Goal: Information Seeking & Learning: Learn about a topic

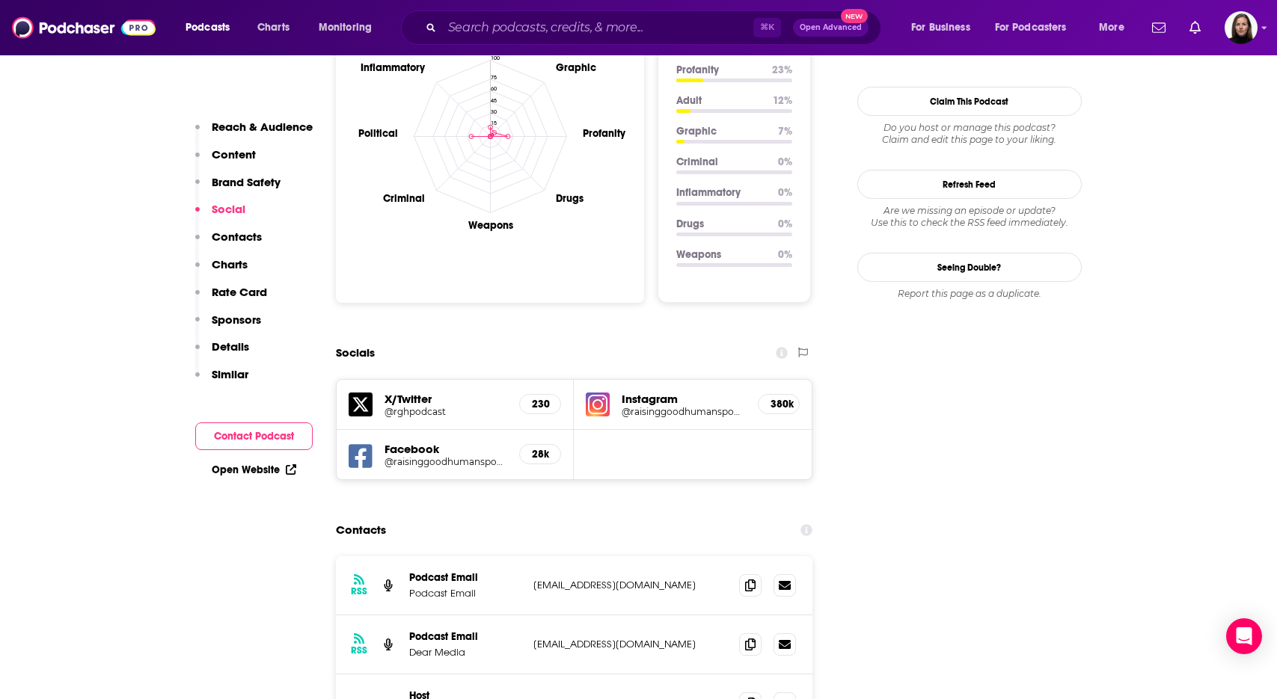
scroll to position [1442, 0]
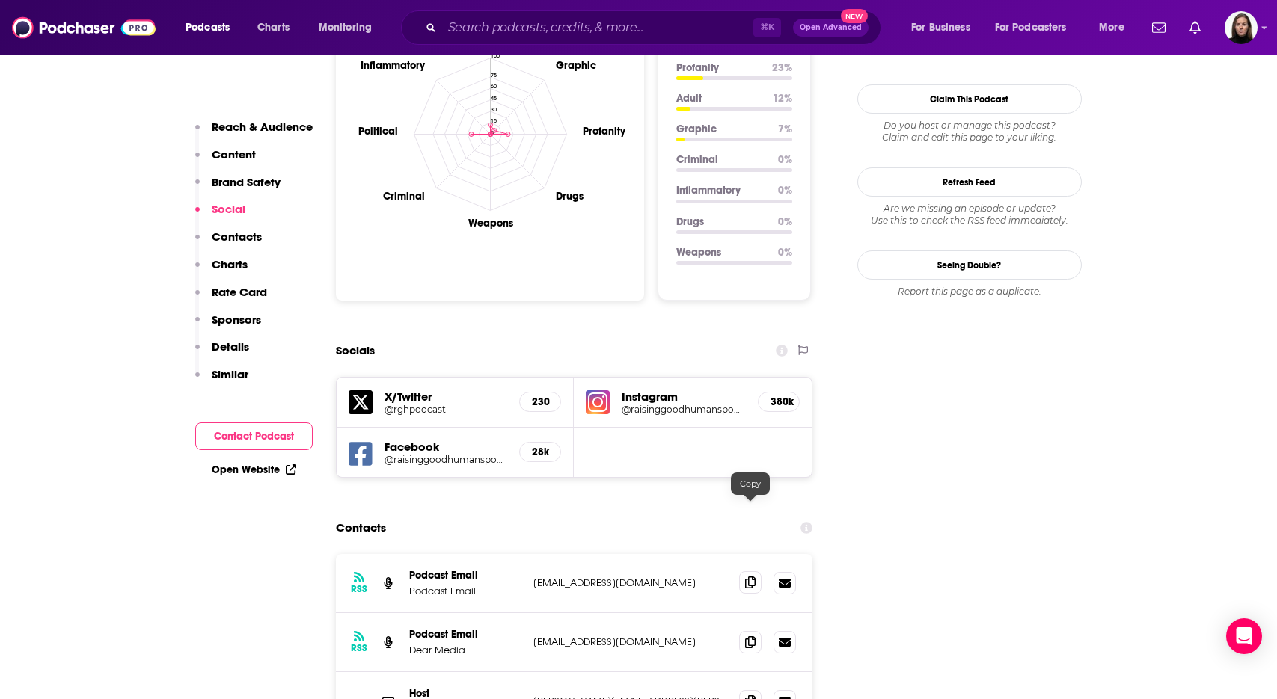
click at [754, 577] on icon at bounding box center [750, 583] width 10 height 12
click at [747, 695] on icon at bounding box center [750, 701] width 10 height 12
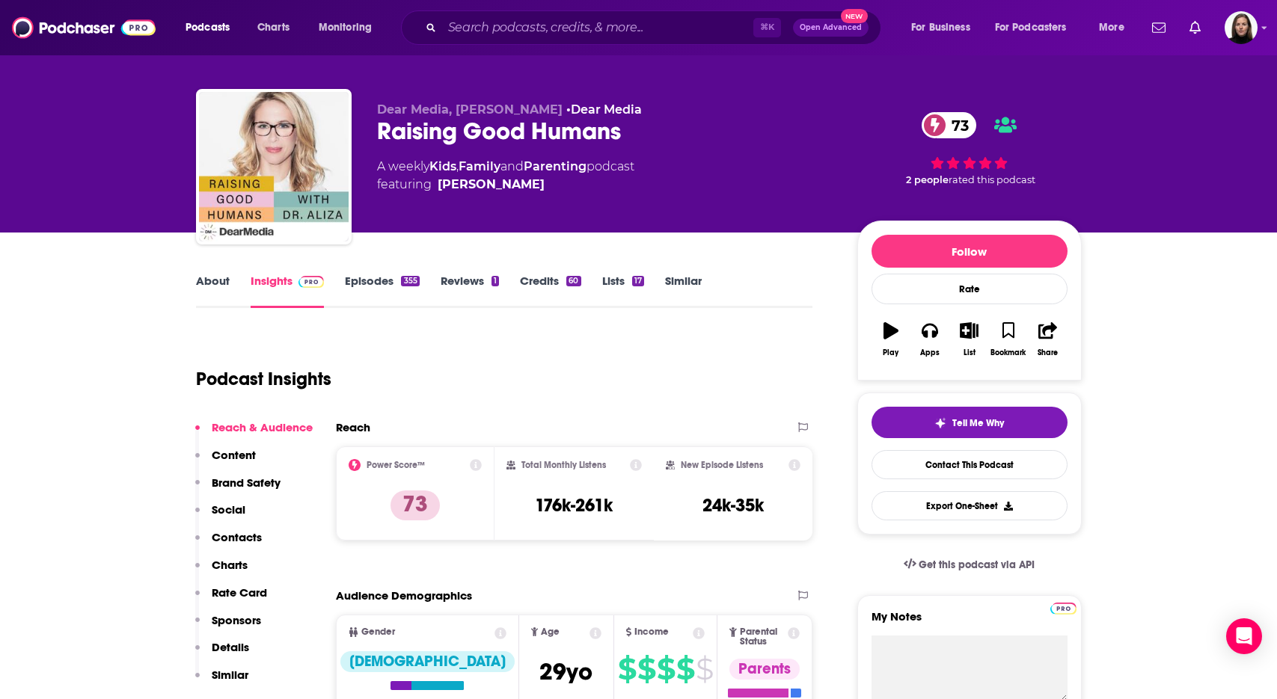
scroll to position [0, 0]
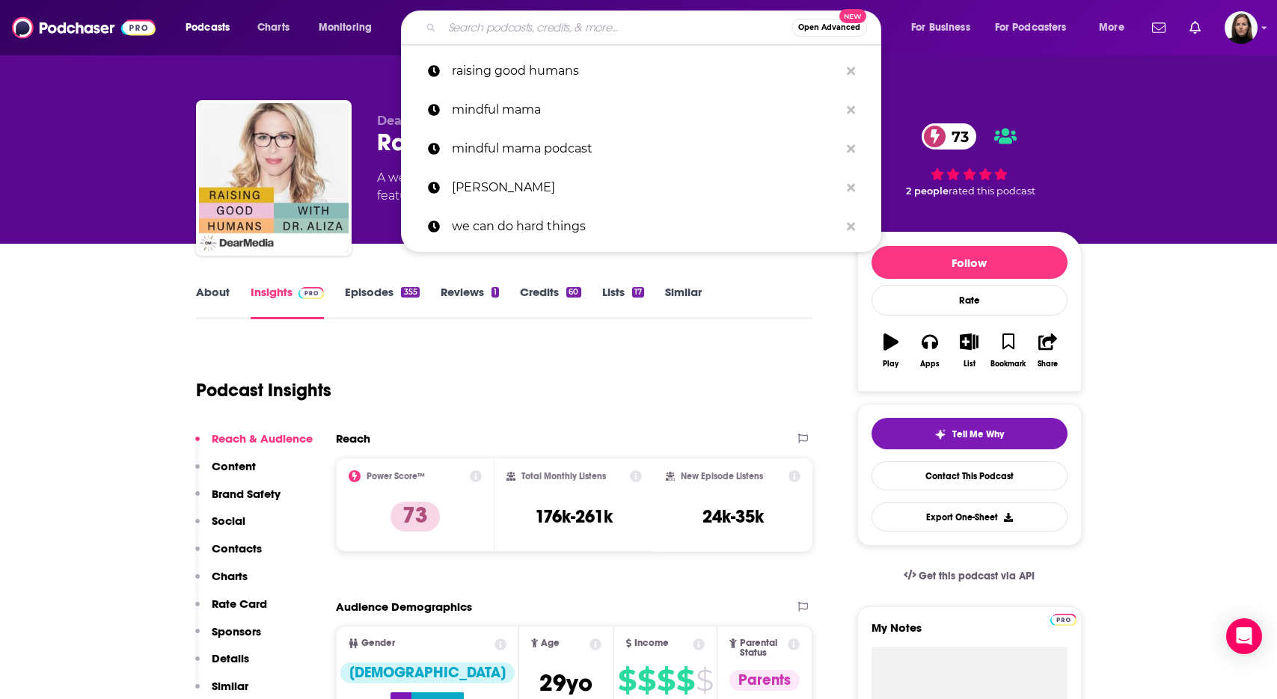
click at [452, 28] on input "Search podcasts, credits, & more..." at bounding box center [616, 28] width 349 height 24
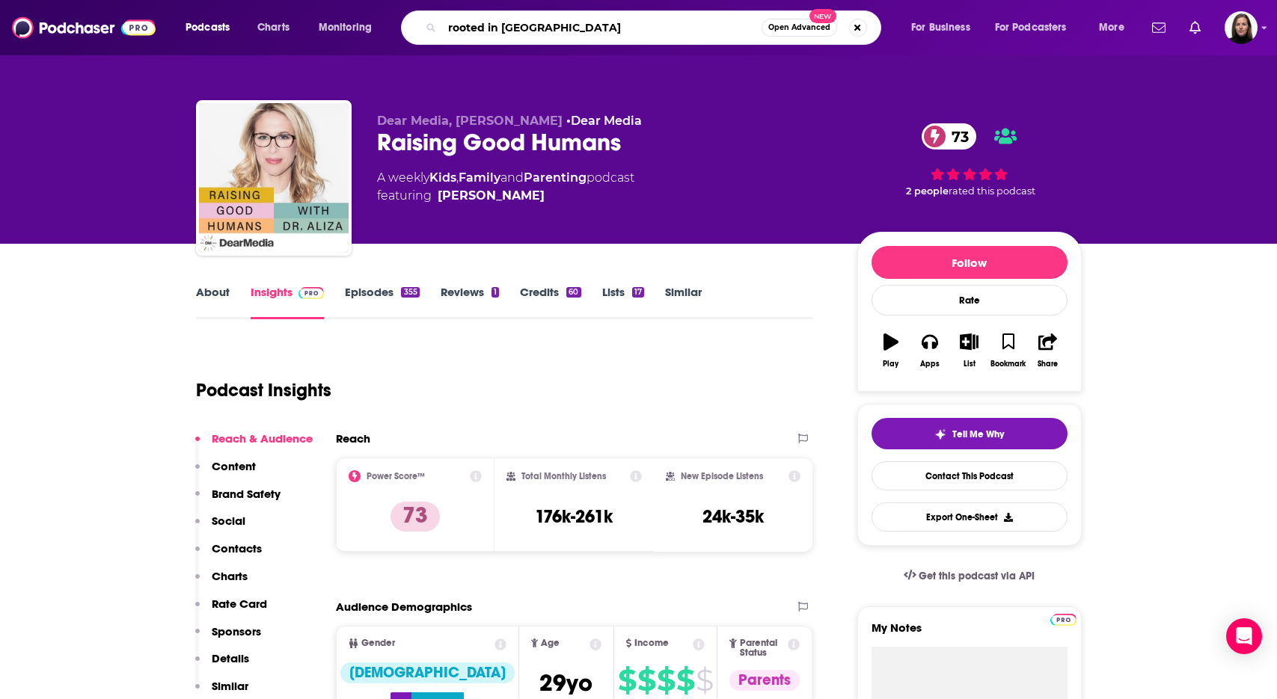
type input "rooted in wellness"
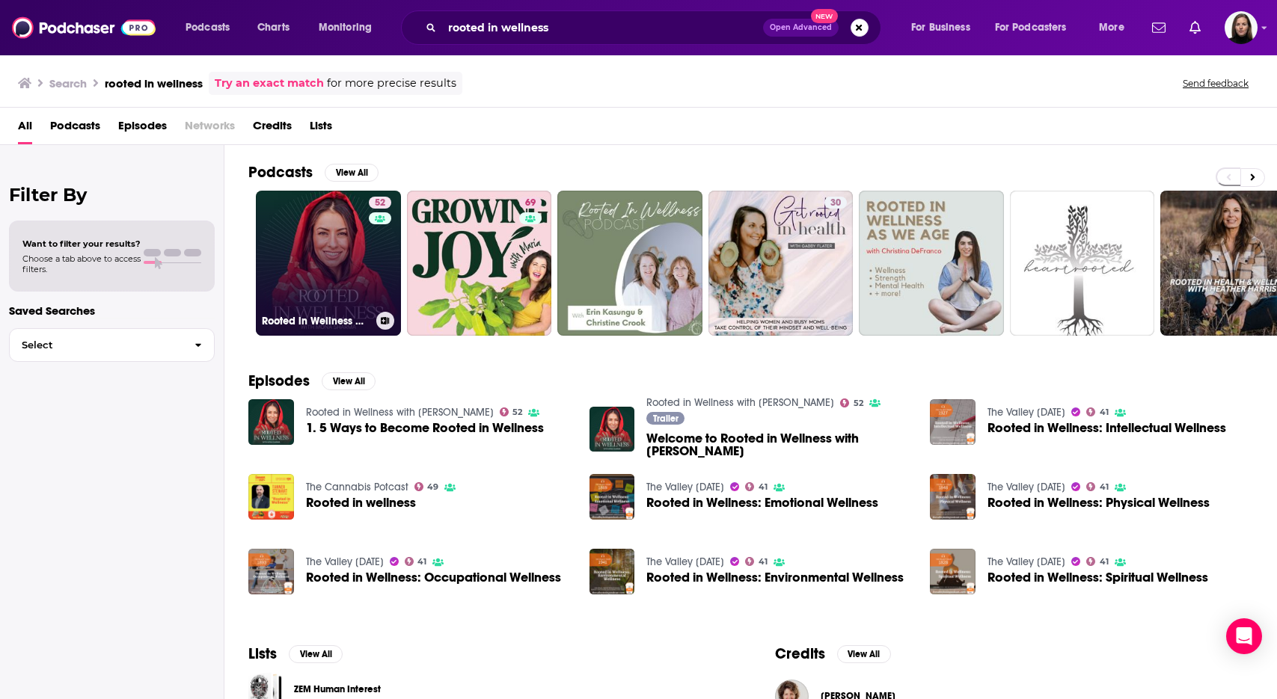
click at [328, 264] on link "52 Rooted in Wellness with [PERSON_NAME]" at bounding box center [328, 263] width 145 height 145
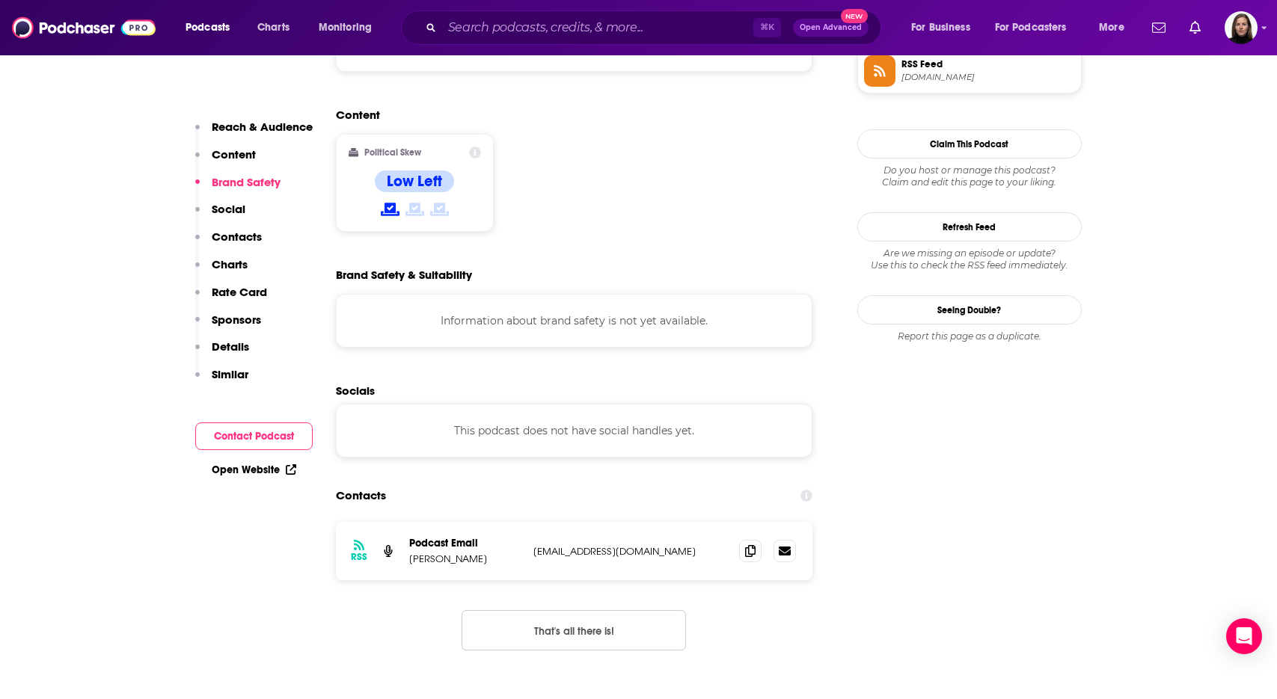
scroll to position [1146, 0]
click at [727, 520] on div "RSS Podcast Email [PERSON_NAME] [EMAIL_ADDRESS][DOMAIN_NAME] [EMAIL_ADDRESS][DO…" at bounding box center [574, 549] width 477 height 58
click at [755, 543] on icon at bounding box center [750, 549] width 10 height 12
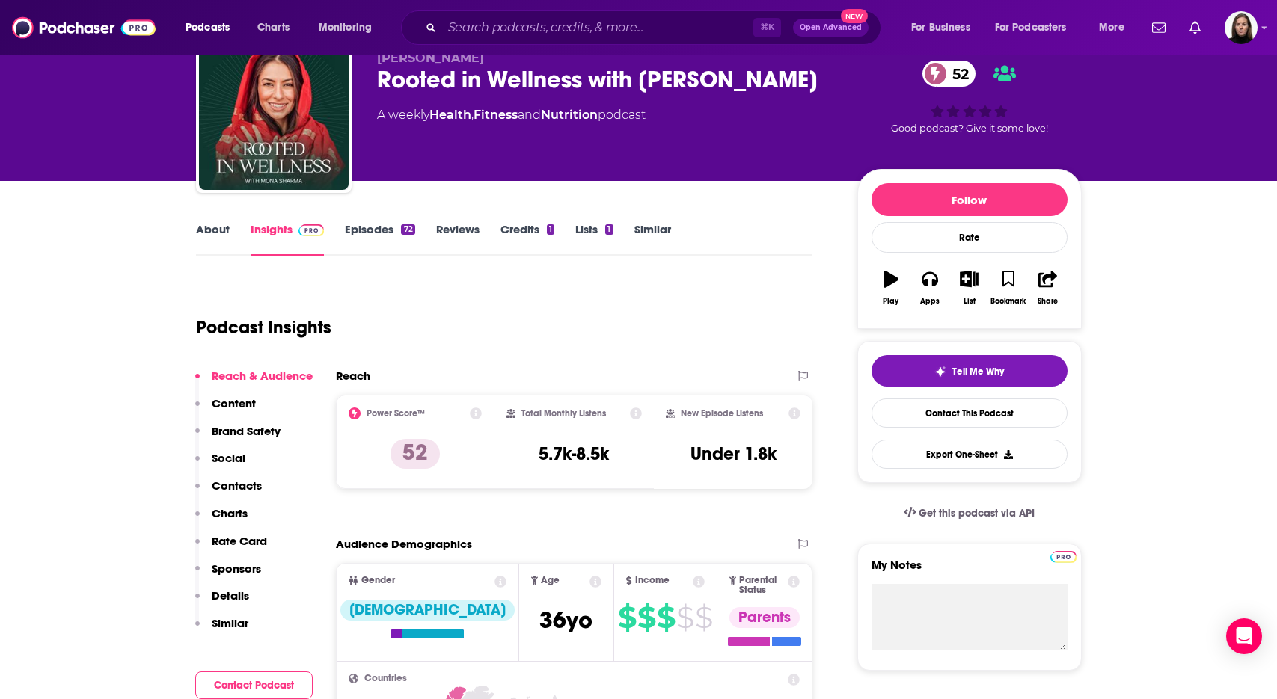
scroll to position [0, 0]
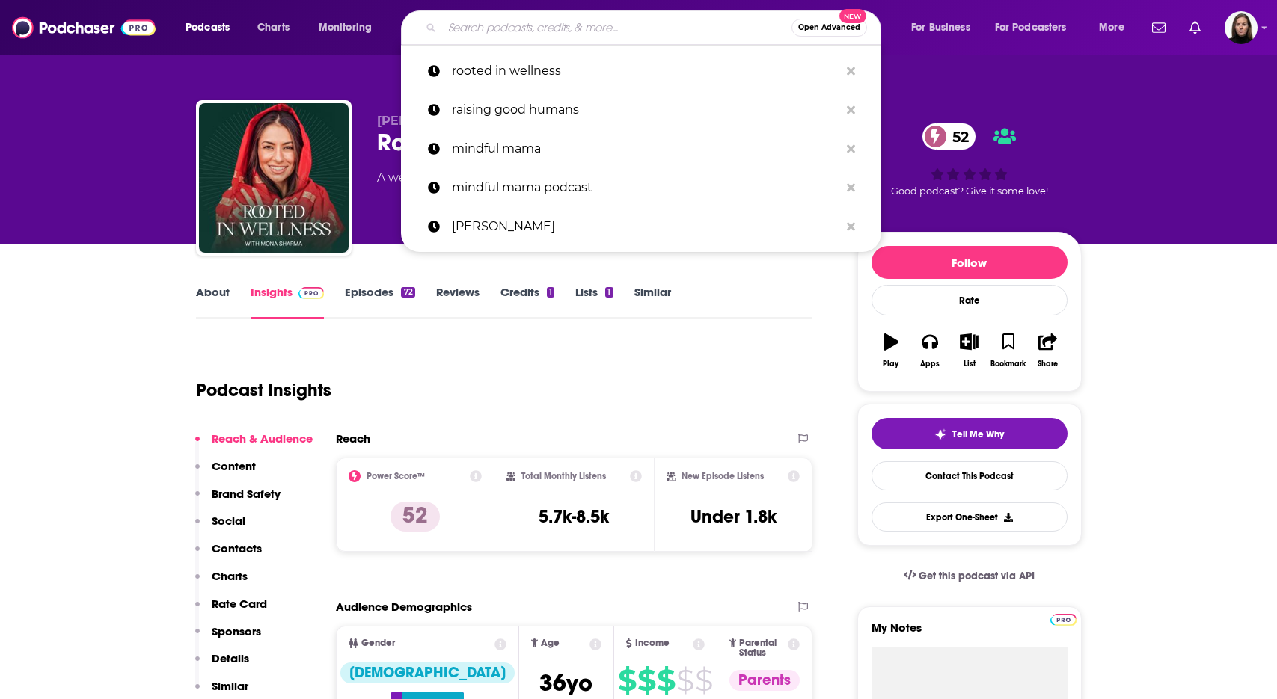
click at [458, 28] on input "Search podcasts, credits, & more..." at bounding box center [616, 28] width 349 height 24
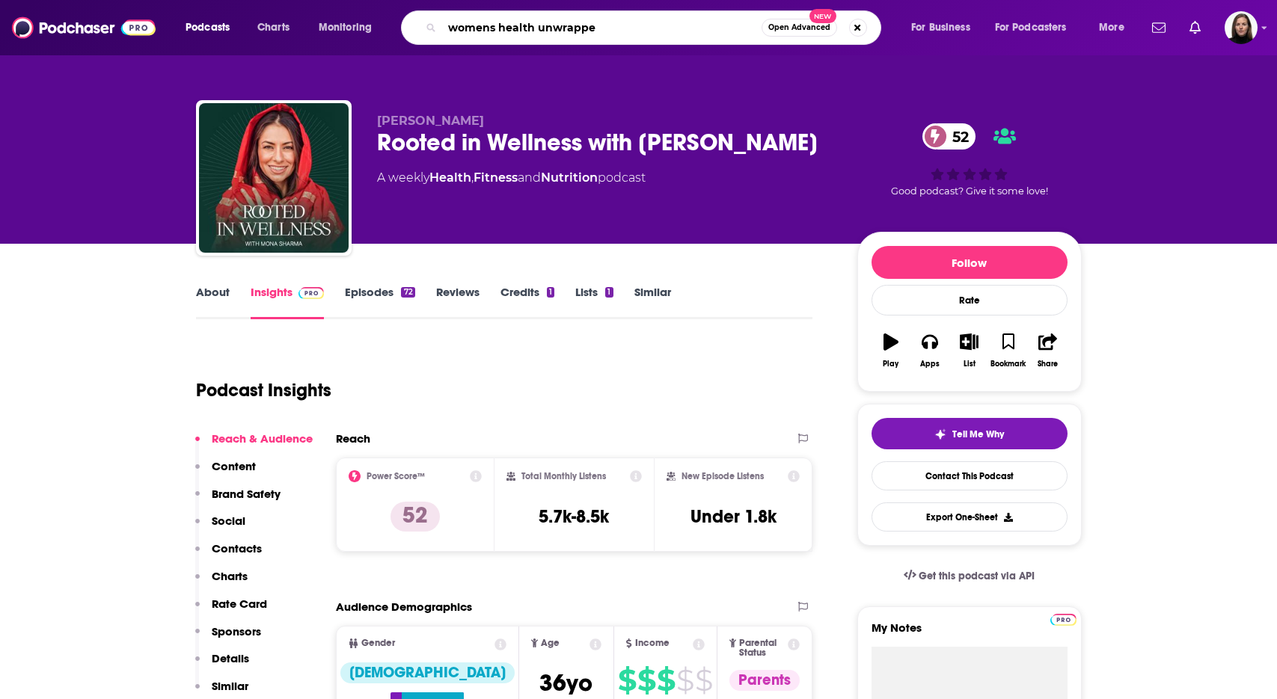
type input "womens health unwrappee"
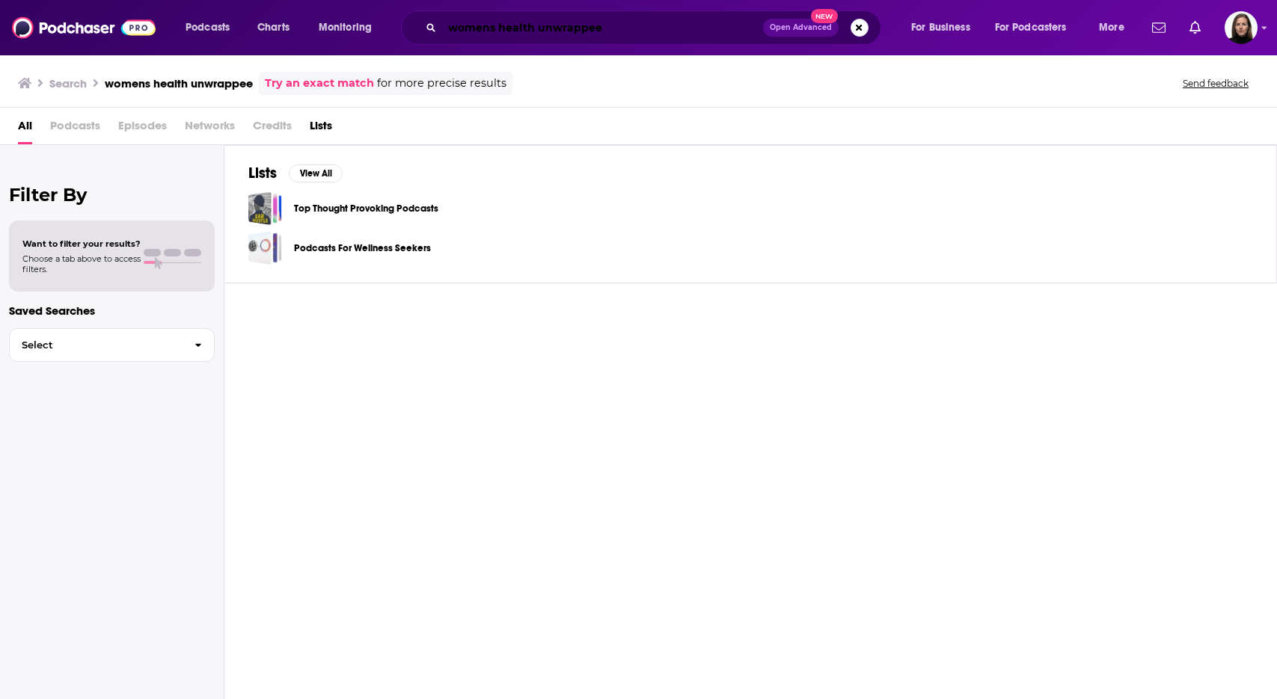
click at [603, 30] on input "womens health unwrappee" at bounding box center [602, 28] width 321 height 24
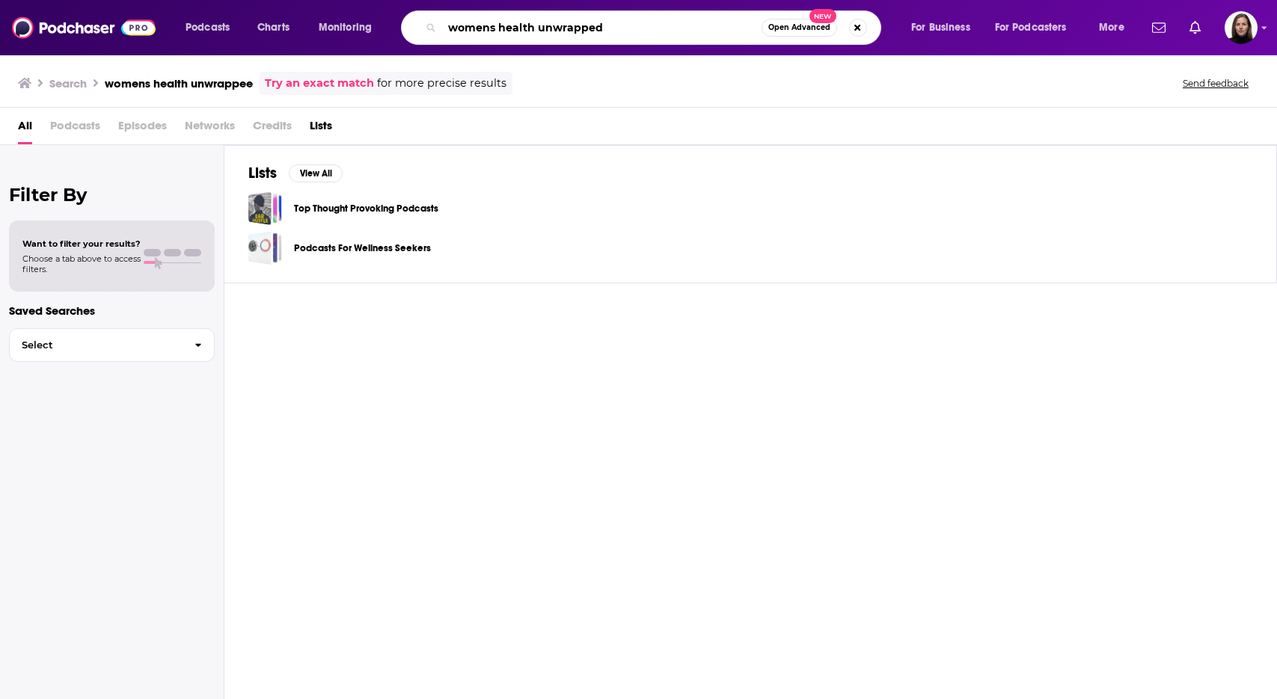
type input "womens health unwrapped"
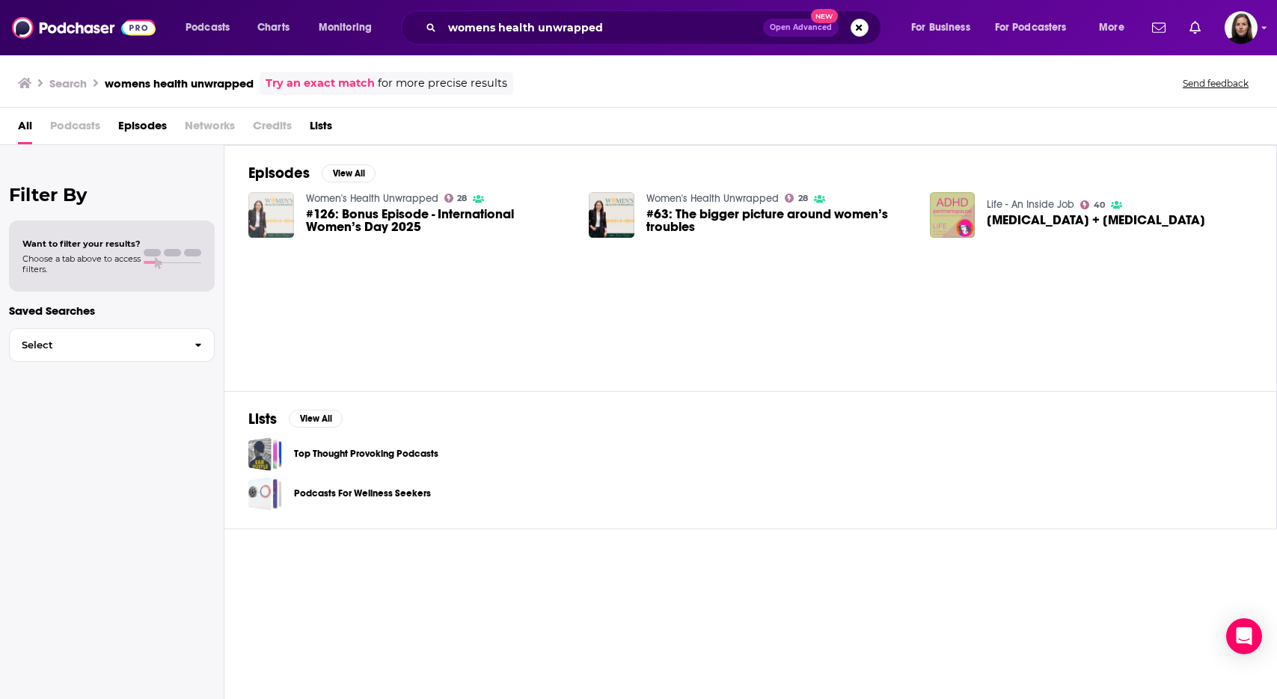
click at [275, 206] on img "#126: Bonus Episode - International Women’s Day 2025" at bounding box center [271, 215] width 46 height 46
click at [713, 212] on span "#63: The bigger picture around women’s troubles" at bounding box center [778, 220] width 265 height 25
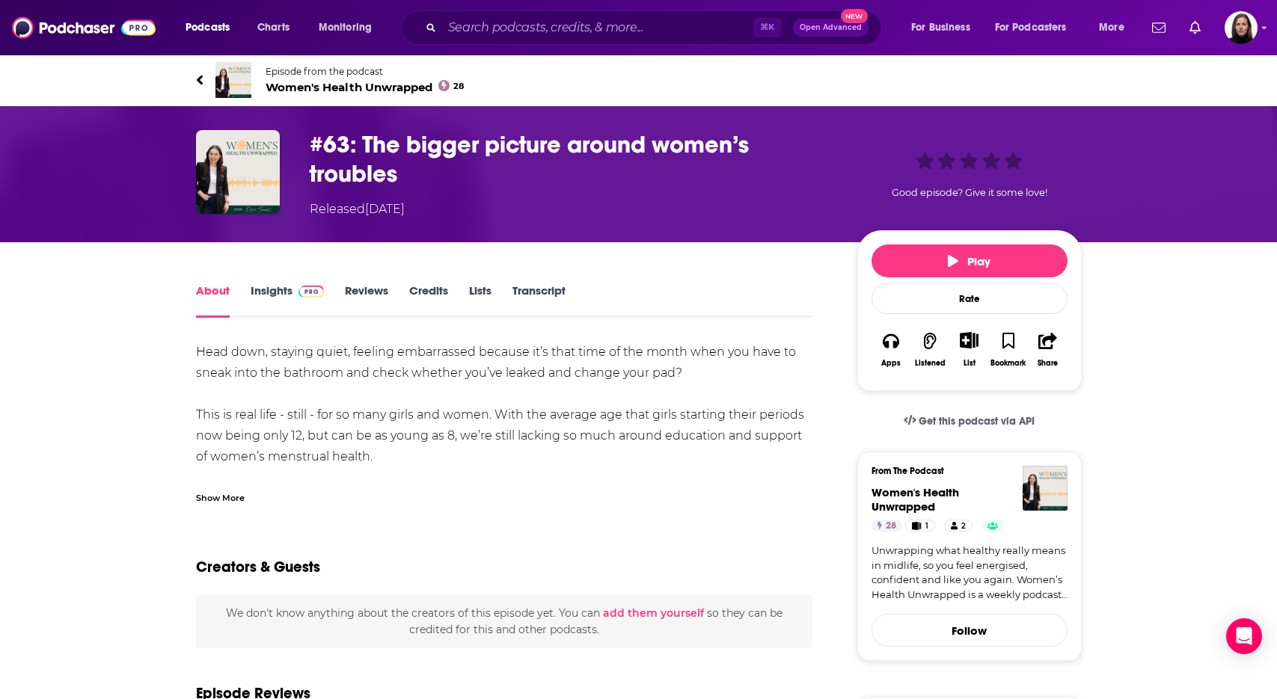
click at [402, 147] on h1 "#63: The bigger picture around women’s troubles" at bounding box center [571, 159] width 523 height 58
click at [216, 292] on link "About" at bounding box center [213, 300] width 34 height 34
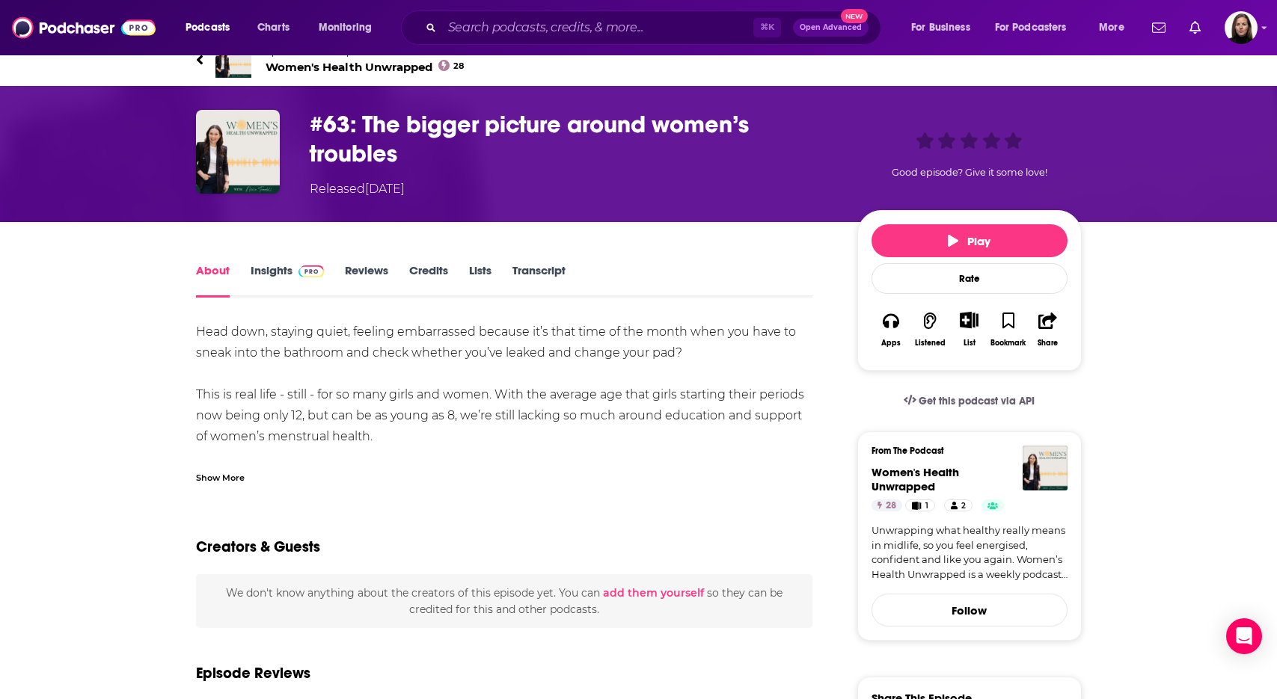
scroll to position [16, 0]
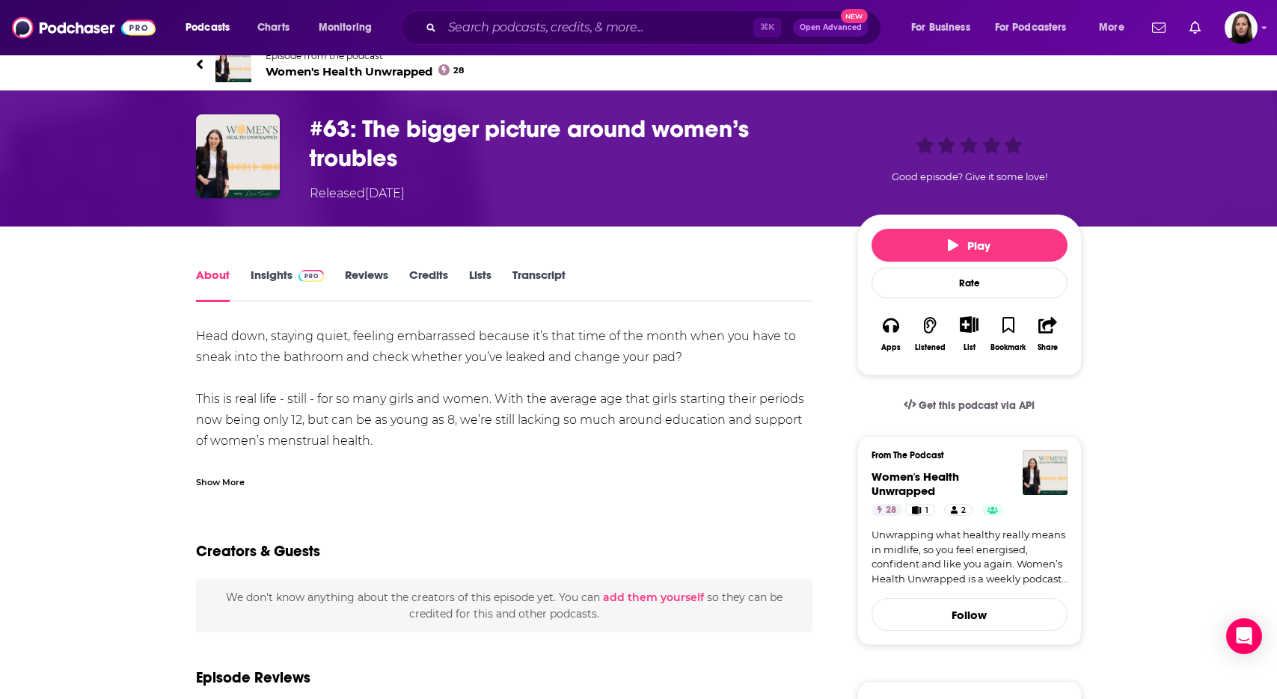
click at [276, 276] on link "Insights" at bounding box center [288, 285] width 74 height 34
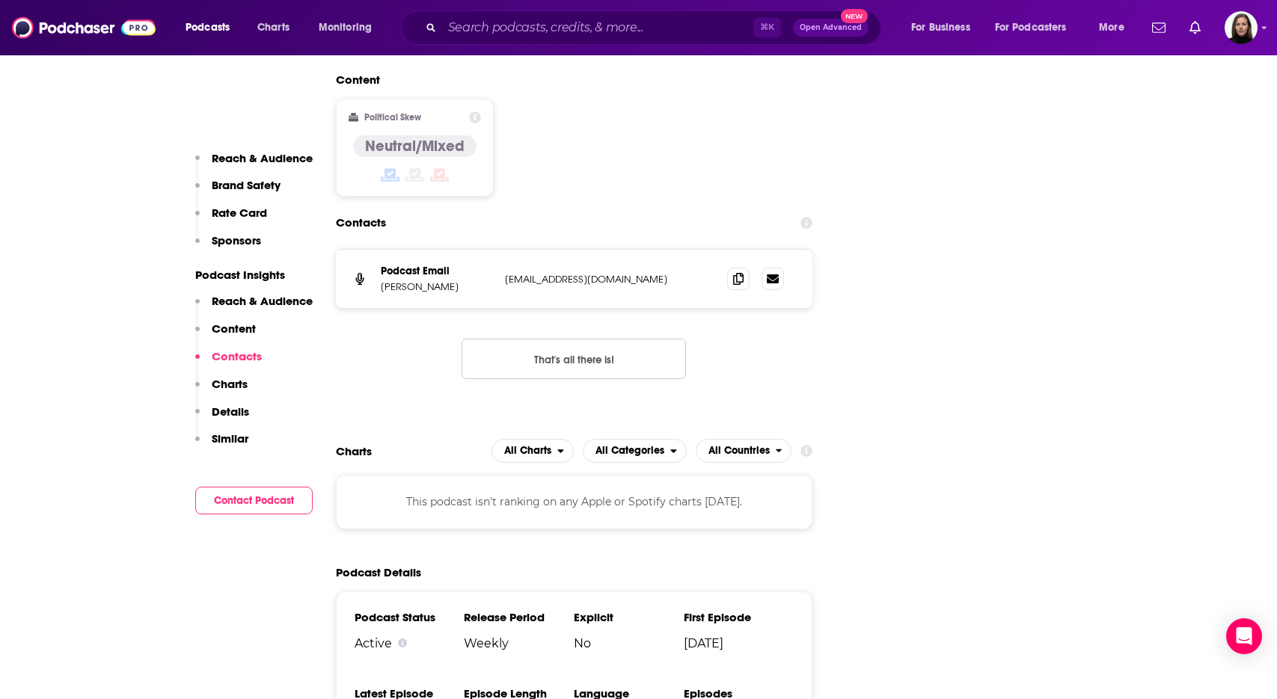
scroll to position [1664, 0]
click at [737, 285] on icon at bounding box center [738, 280] width 10 height 12
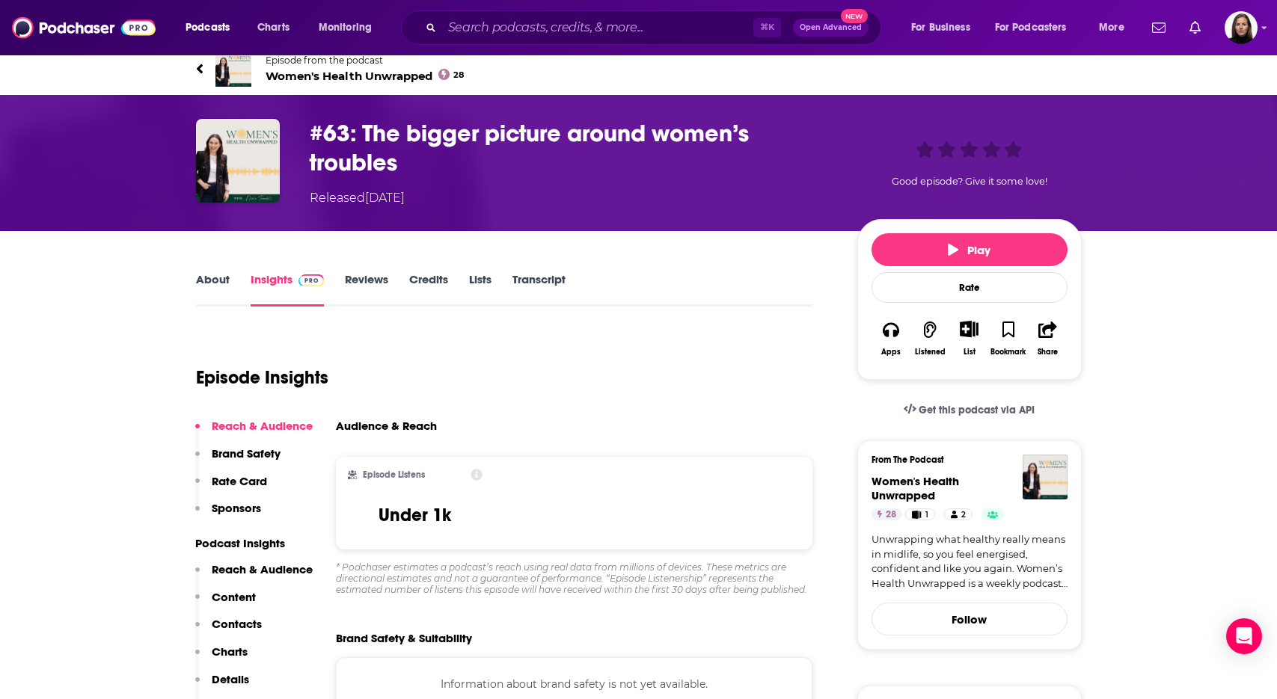
scroll to position [0, 0]
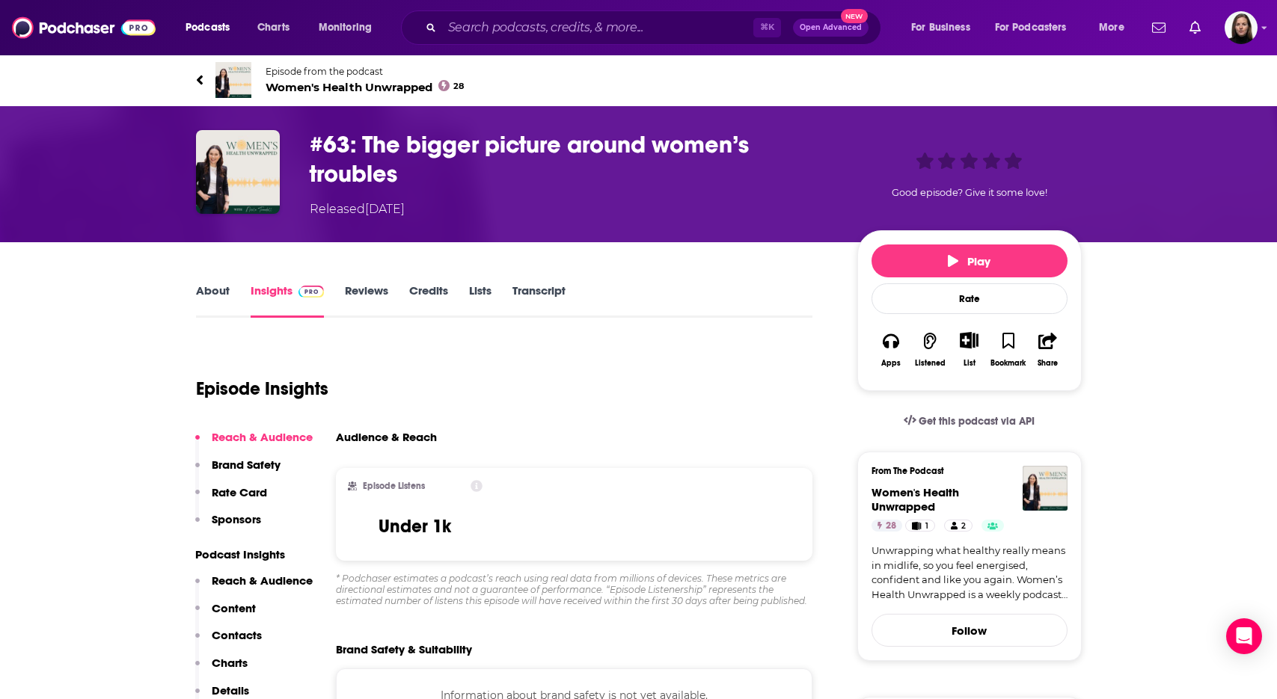
click at [367, 165] on h3 "#63: The bigger picture around women’s troubles" at bounding box center [571, 159] width 523 height 58
click at [374, 155] on h3 "#63: The bigger picture around women’s troubles" at bounding box center [571, 159] width 523 height 58
click at [375, 87] on span "Women's Health Unwrapped 28" at bounding box center [364, 87] width 199 height 14
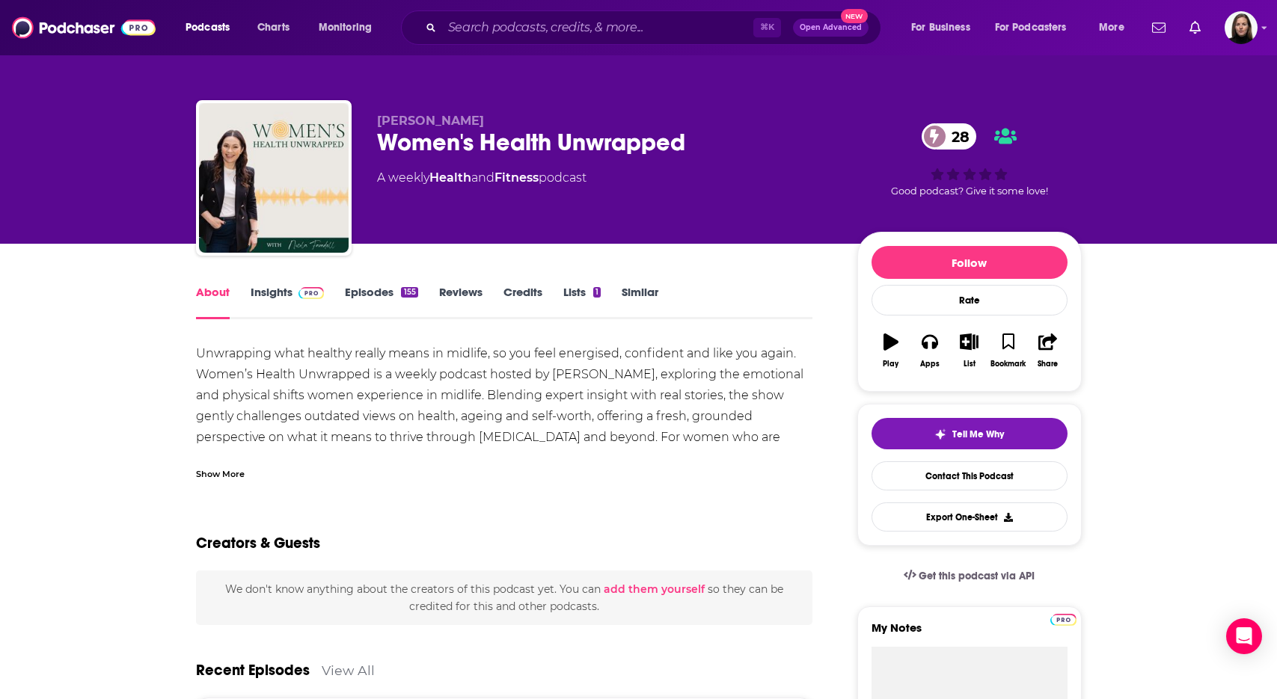
click at [278, 289] on link "Insights" at bounding box center [288, 302] width 74 height 34
